Goal: Navigation & Orientation: Find specific page/section

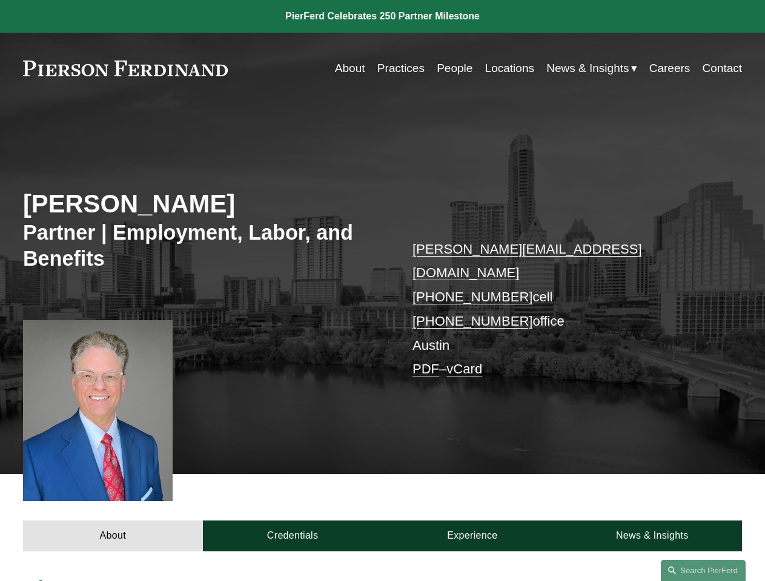
click at [703, 571] on link "Search this site" at bounding box center [703, 570] width 85 height 21
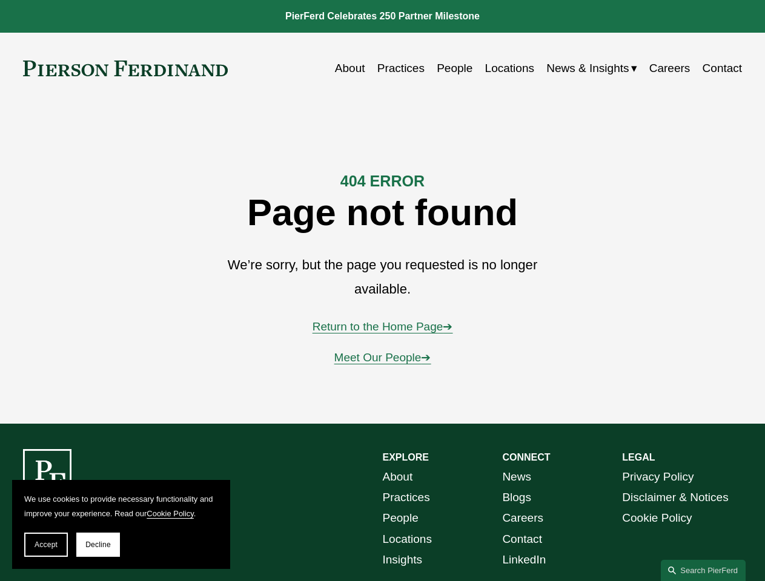
click at [46, 545] on span "Accept" at bounding box center [46, 545] width 23 height 8
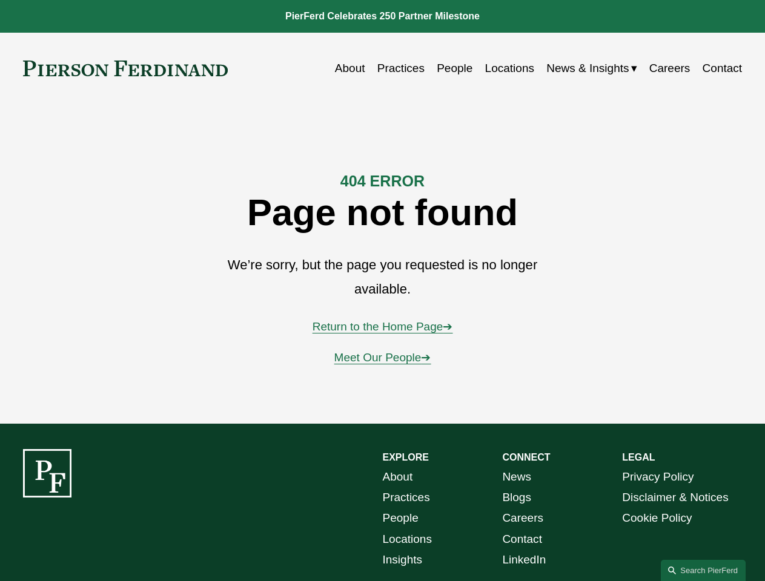
click at [98, 545] on div "EXPLORE CONNECT About Practices People Locations Insights News Blogs Careers Co…" at bounding box center [382, 550] width 765 height 202
click at [703, 571] on link "Search this site" at bounding box center [703, 570] width 85 height 21
